Goal: Task Accomplishment & Management: Complete application form

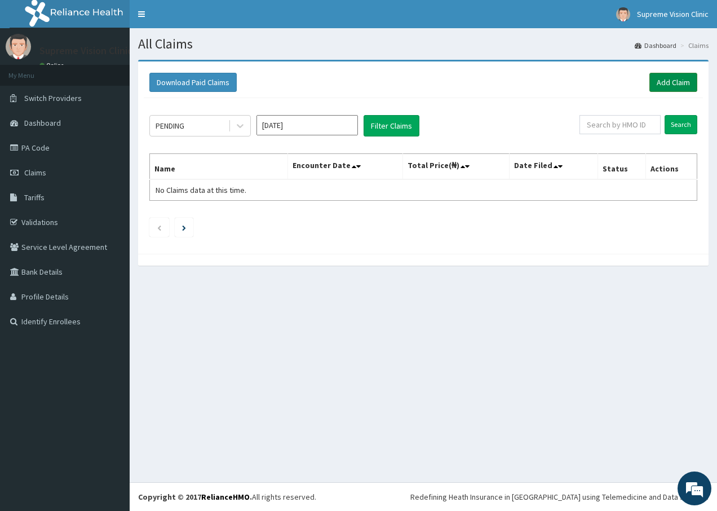
click at [673, 85] on link "Add Claim" at bounding box center [674, 82] width 48 height 19
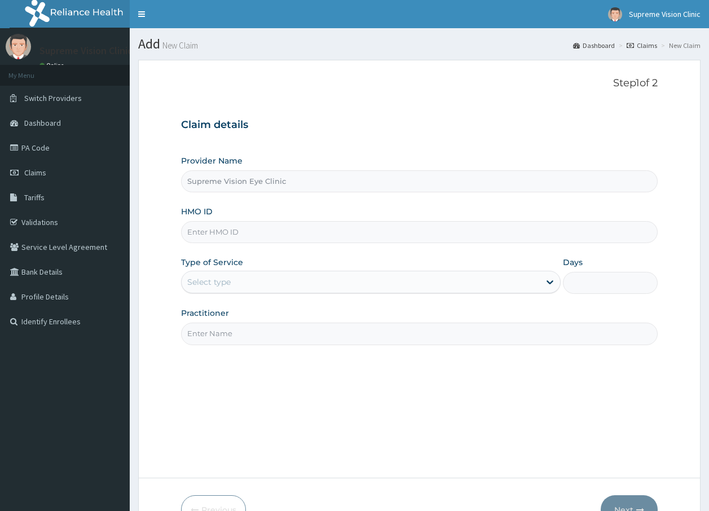
type input "Supreme Vision Eye Clinic"
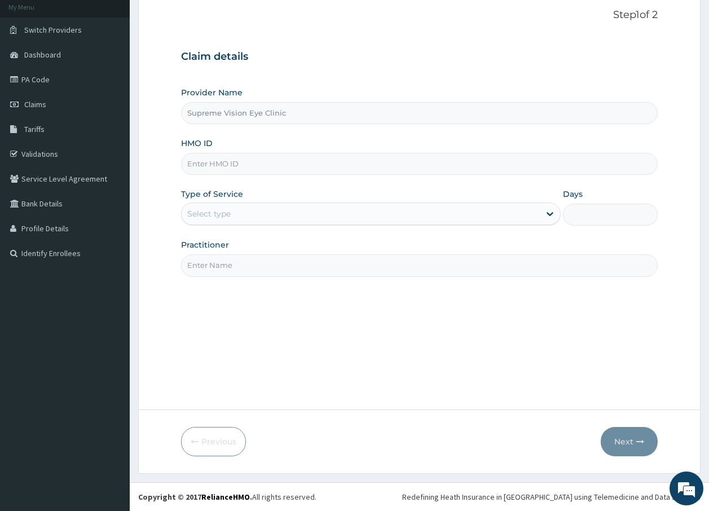
scroll to position [12, 0]
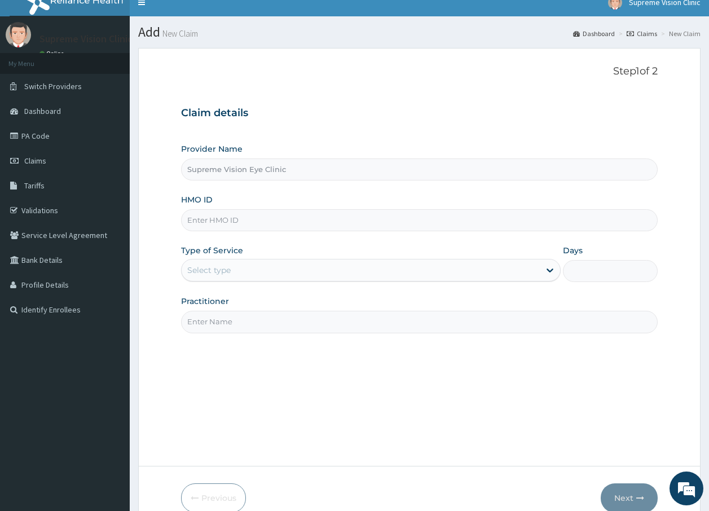
click at [248, 219] on input "HMO ID" at bounding box center [419, 220] width 477 height 22
type input "SBL/10462/A"
click at [279, 272] on div "Select type" at bounding box center [361, 270] width 358 height 18
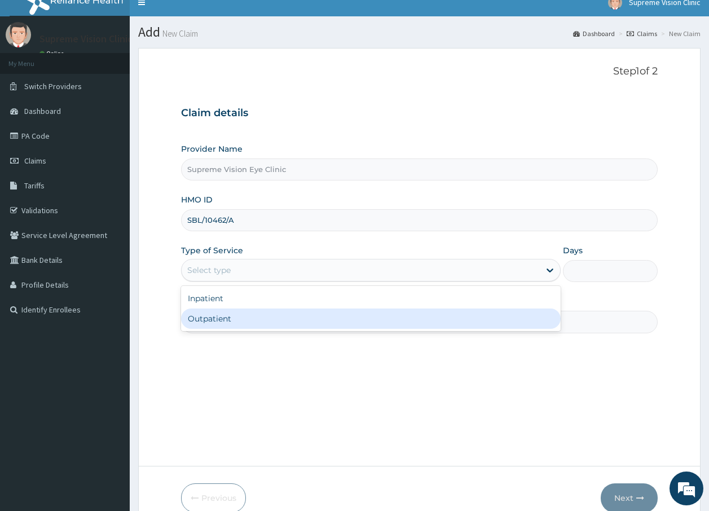
click at [268, 318] on div "Outpatient" at bounding box center [371, 319] width 380 height 20
type input "1"
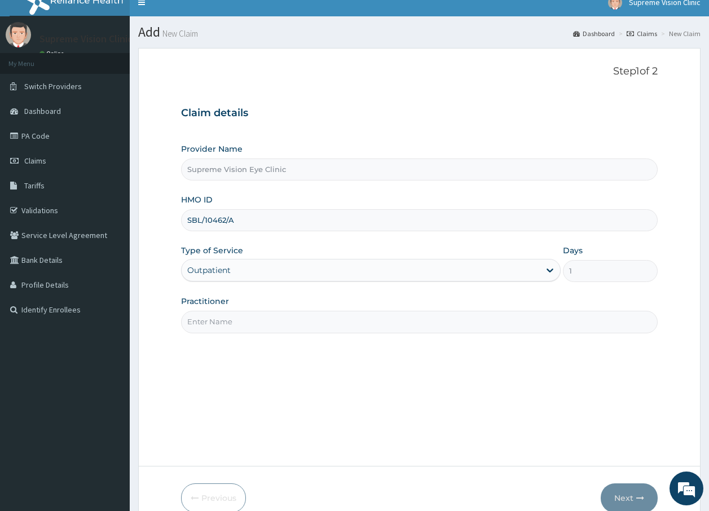
click at [293, 325] on input "Practitioner" at bounding box center [419, 322] width 477 height 22
type input "d"
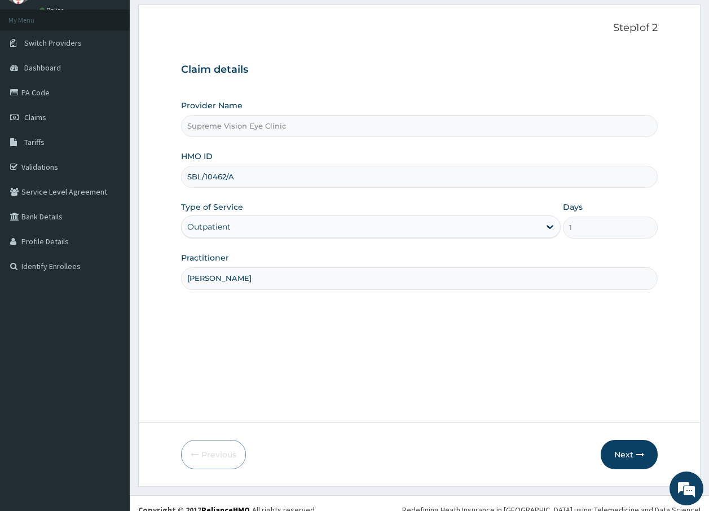
scroll to position [68, 0]
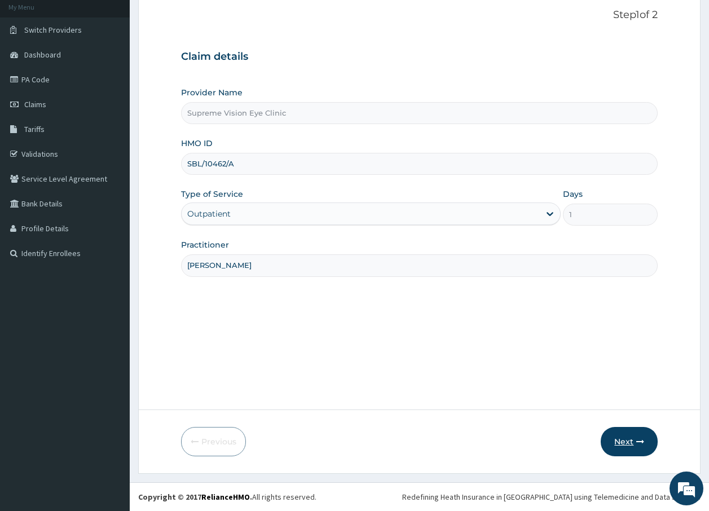
type input "DR ALBERT"
click at [626, 444] on button "Next" at bounding box center [629, 441] width 57 height 29
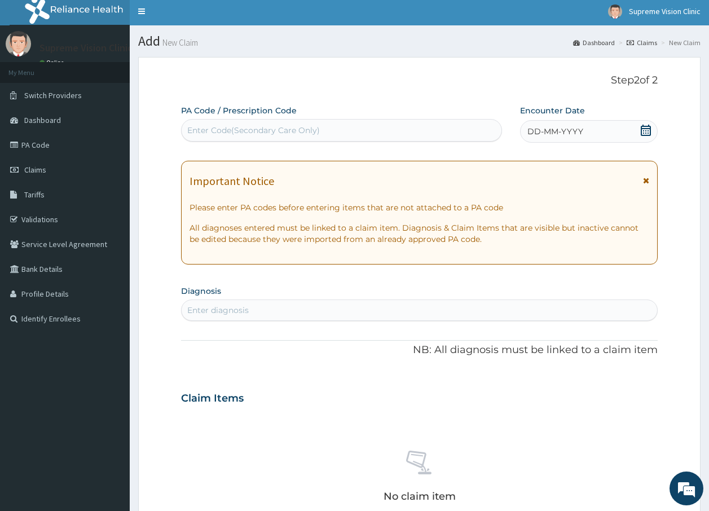
scroll to position [0, 0]
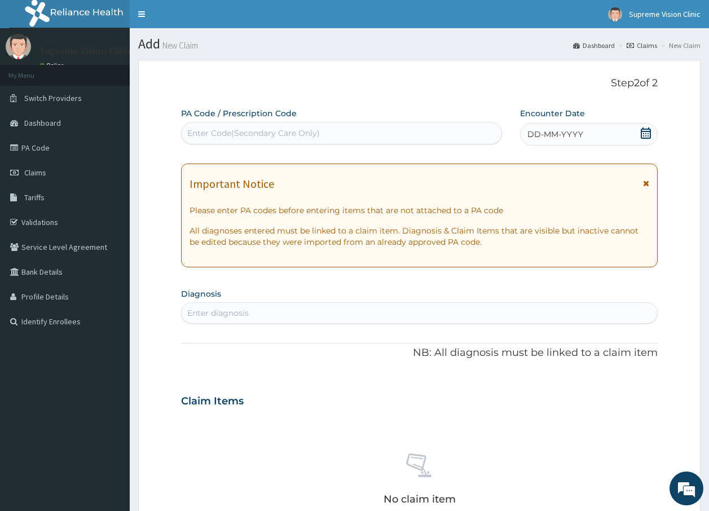
click at [235, 139] on div "Enter Code(Secondary Care Only)" at bounding box center [253, 132] width 133 height 11
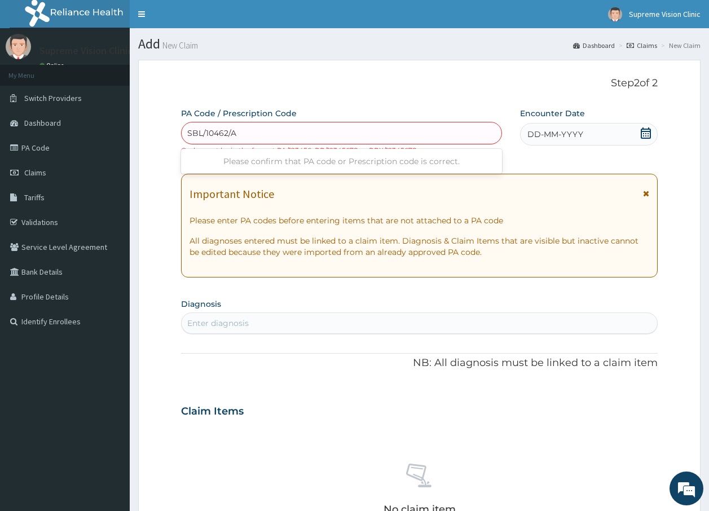
type input "SBL/10462/A"
click at [450, 85] on p "Step 2 of 2" at bounding box center [419, 83] width 477 height 12
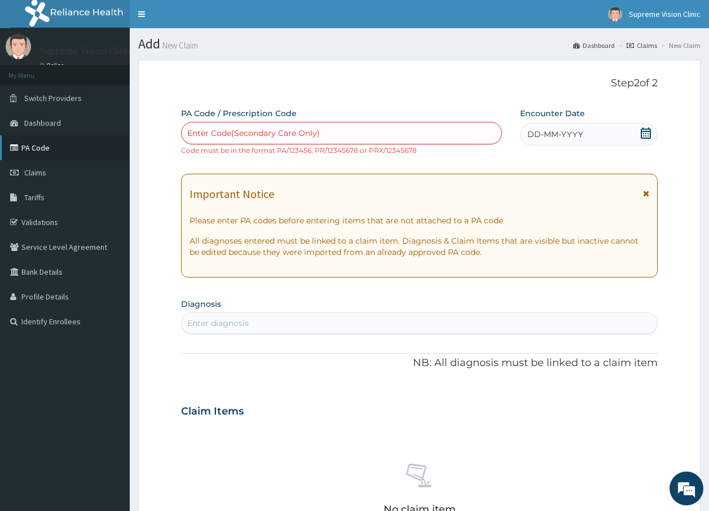
click at [43, 146] on link "PA Code" at bounding box center [65, 147] width 130 height 25
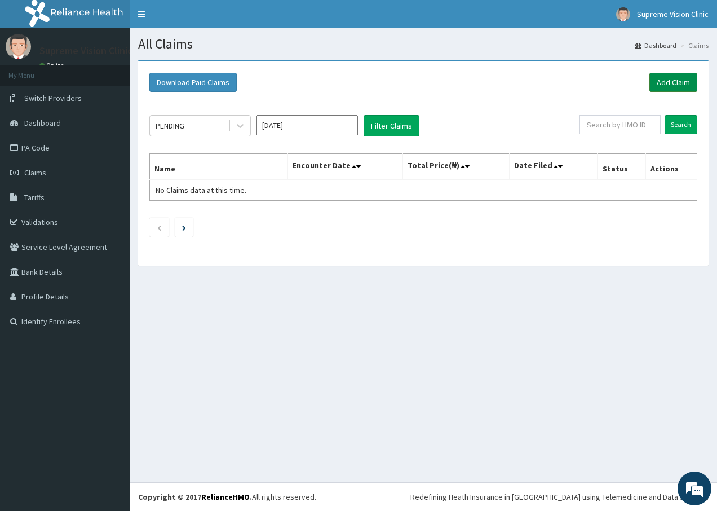
click at [670, 85] on link "Add Claim" at bounding box center [674, 82] width 48 height 19
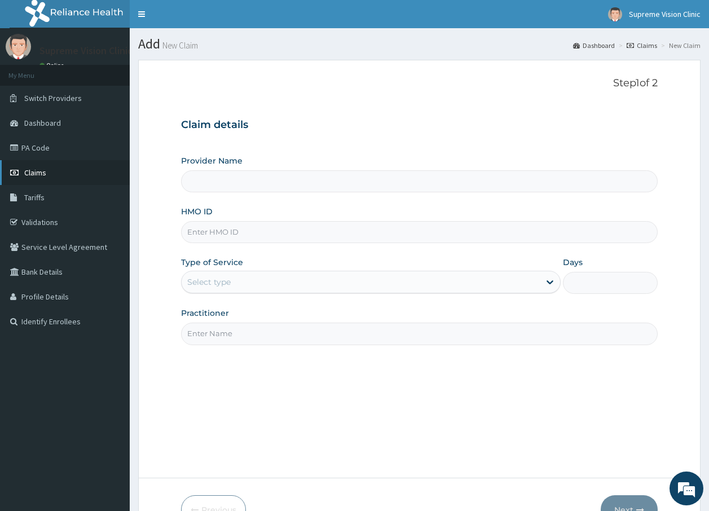
type input "Supreme Vision Eye Clinic"
click at [297, 238] on input "HMO ID" at bounding box center [419, 232] width 477 height 22
type input "SBL/10462/A"
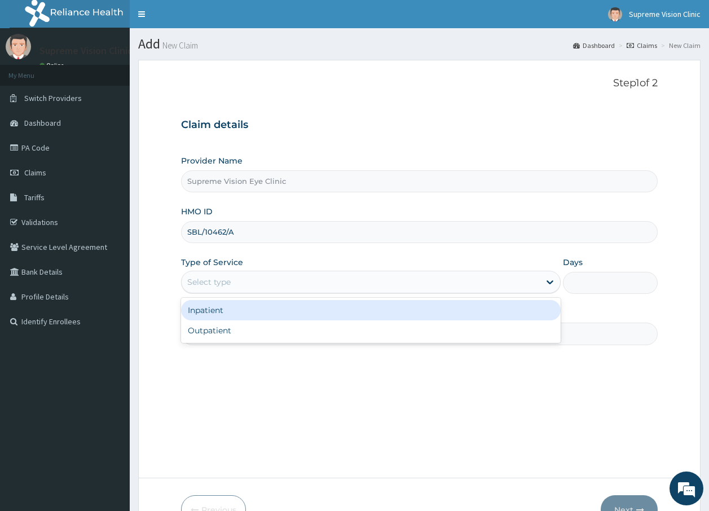
click at [304, 283] on div "Select type" at bounding box center [361, 282] width 358 height 18
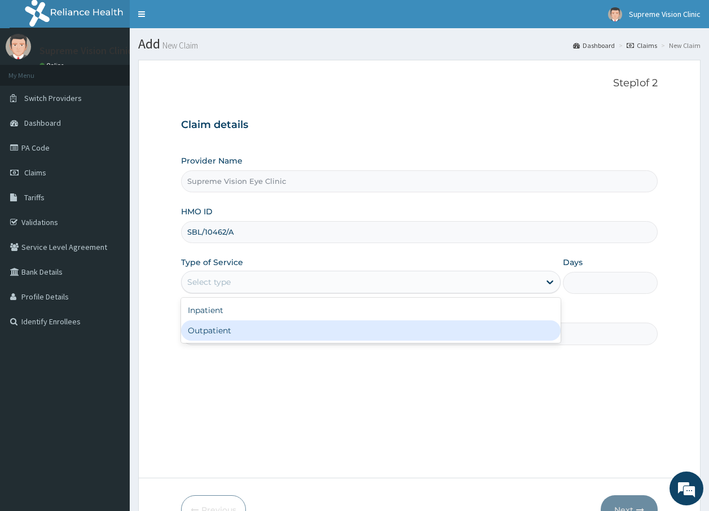
drag, startPoint x: 279, startPoint y: 337, endPoint x: 295, endPoint y: 329, distance: 18.4
click at [279, 336] on div "Outpatient" at bounding box center [371, 330] width 380 height 20
type input "1"
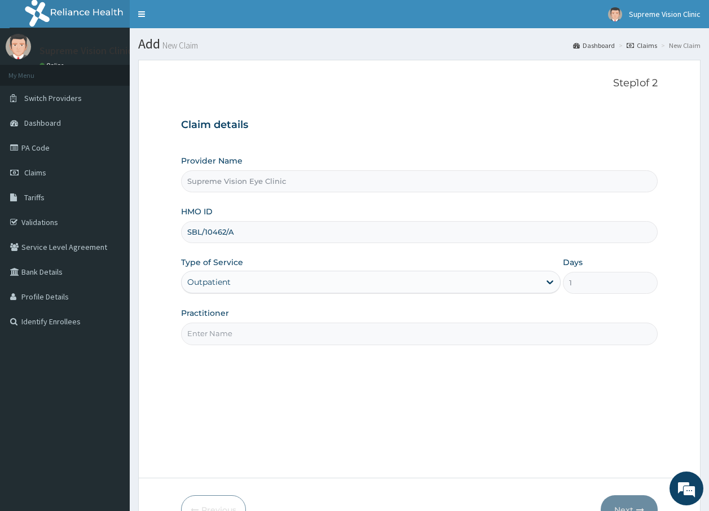
click at [306, 324] on input "Practitioner" at bounding box center [419, 334] width 477 height 22
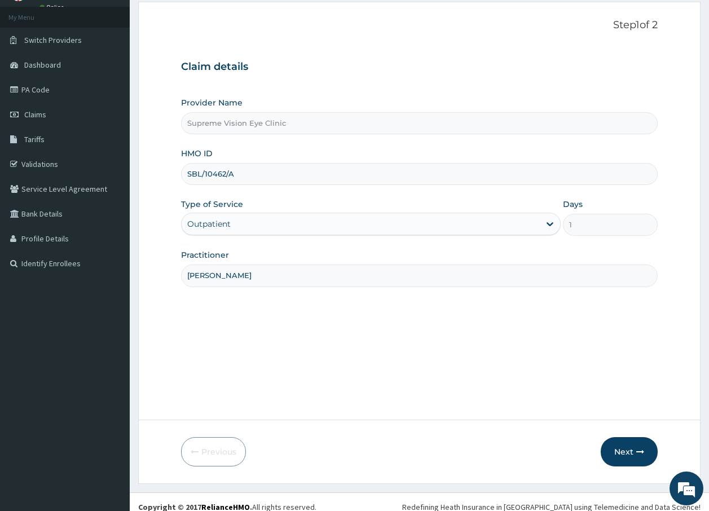
scroll to position [68, 0]
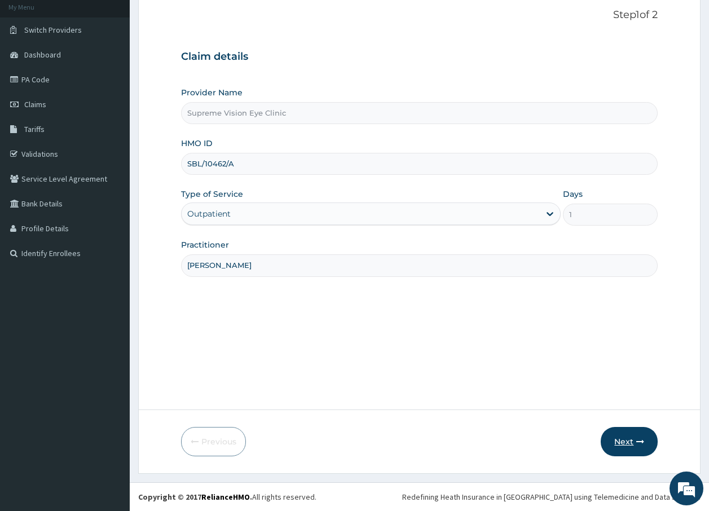
type input "DR ALBERT"
click at [616, 436] on button "Next" at bounding box center [629, 441] width 57 height 29
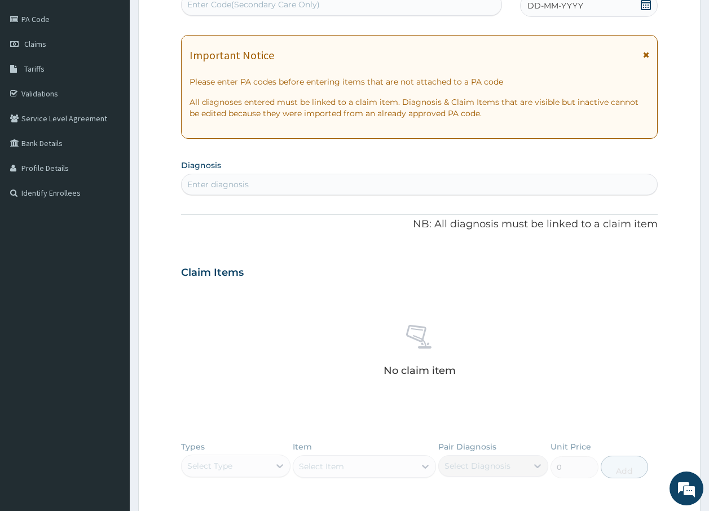
scroll to position [0, 0]
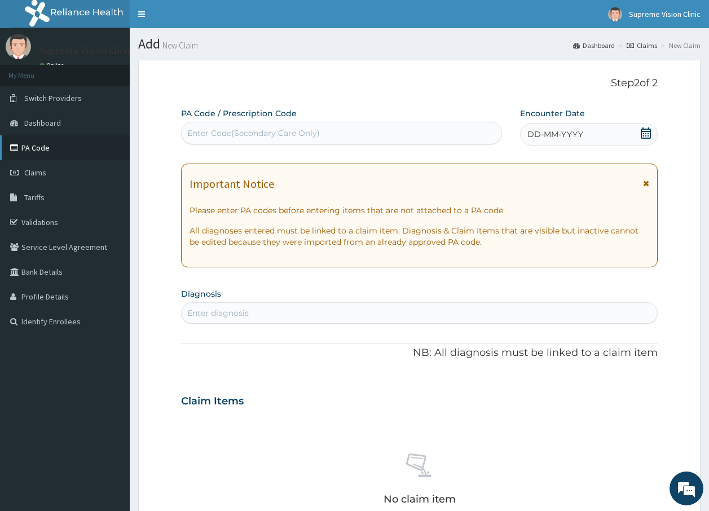
click at [42, 149] on link "PA Code" at bounding box center [65, 147] width 130 height 25
